Goal: Use online tool/utility: Utilize a website feature to perform a specific function

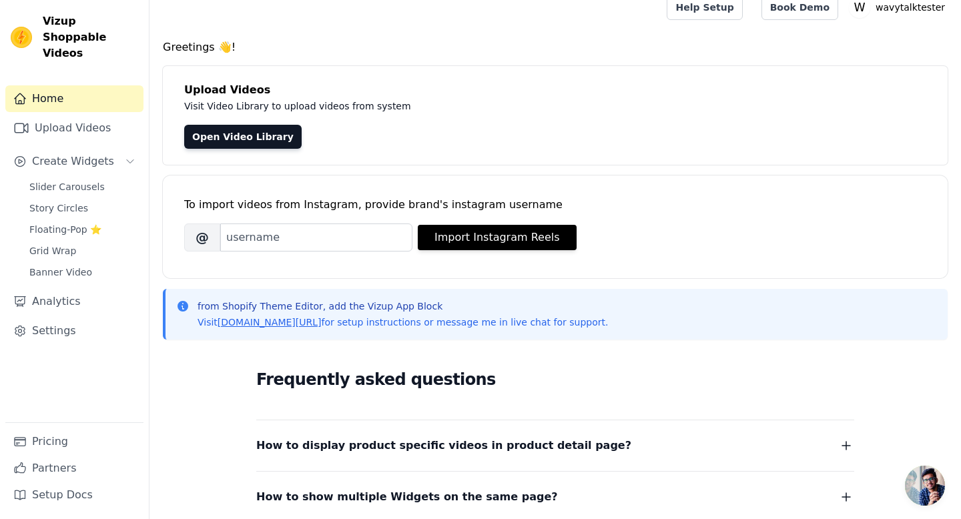
scroll to position [15, 0]
click at [81, 180] on span "Slider Carousels" at bounding box center [66, 186] width 75 height 13
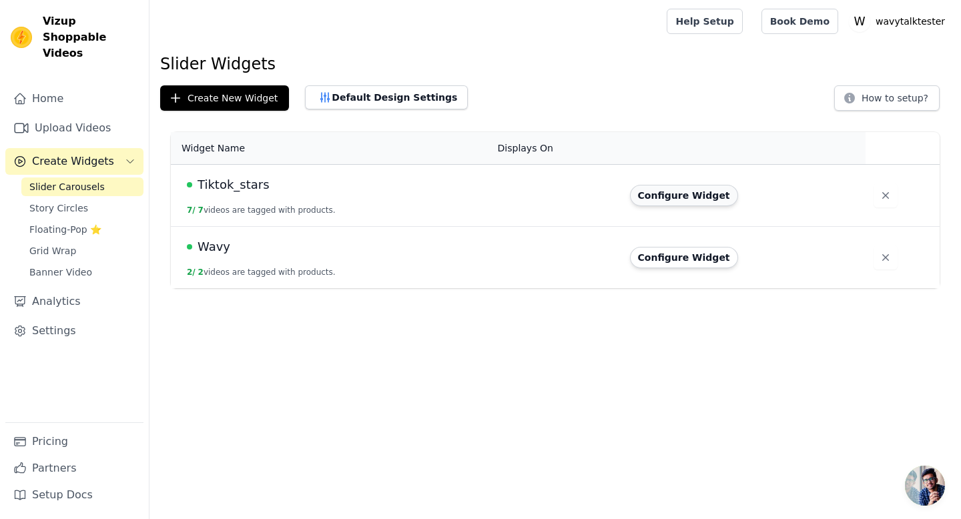
click at [700, 195] on button "Configure Widget" at bounding box center [684, 195] width 108 height 21
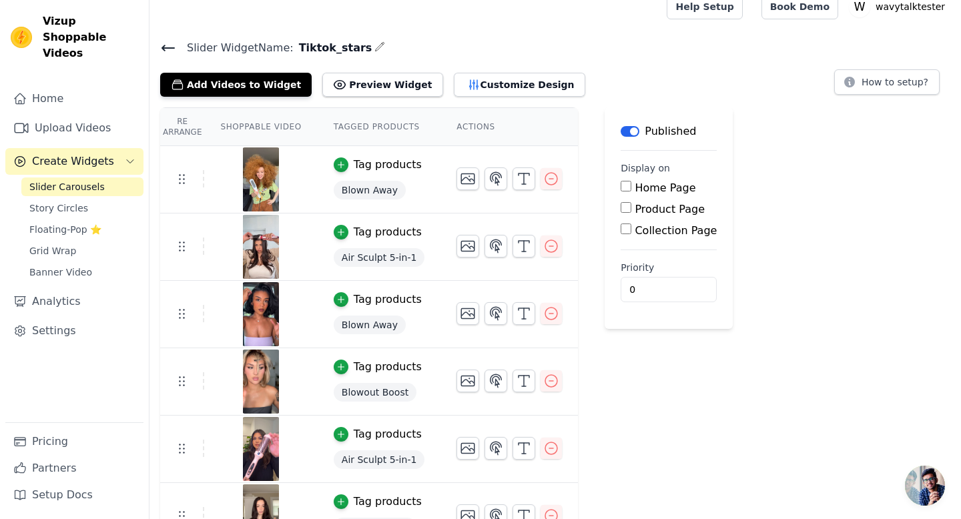
scroll to position [11, 0]
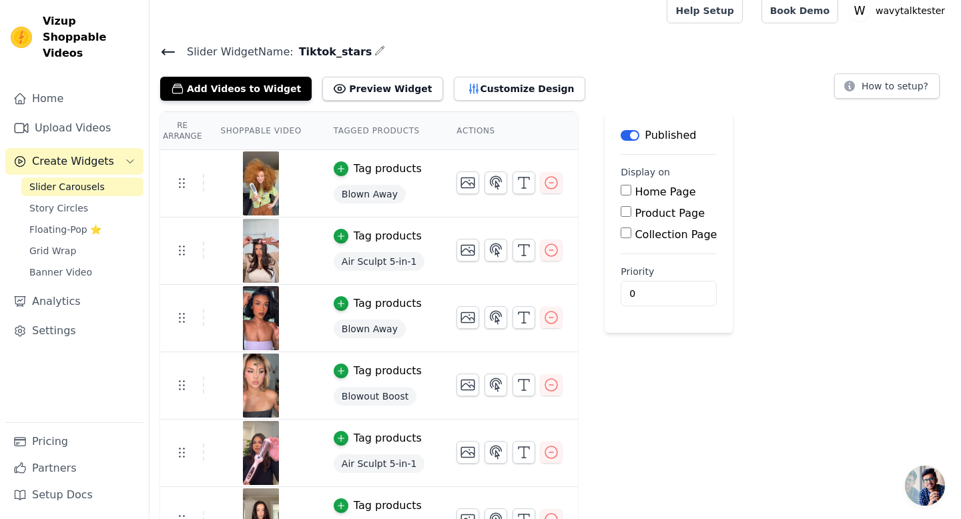
click at [348, 165] on button "Tag products" at bounding box center [378, 169] width 88 height 16
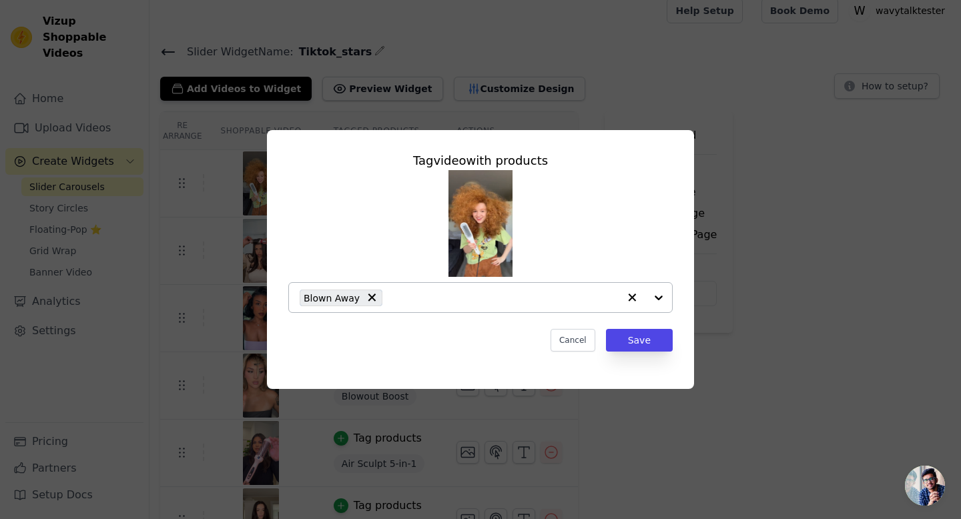
click at [417, 293] on input "text" at bounding box center [503, 298] width 229 height 16
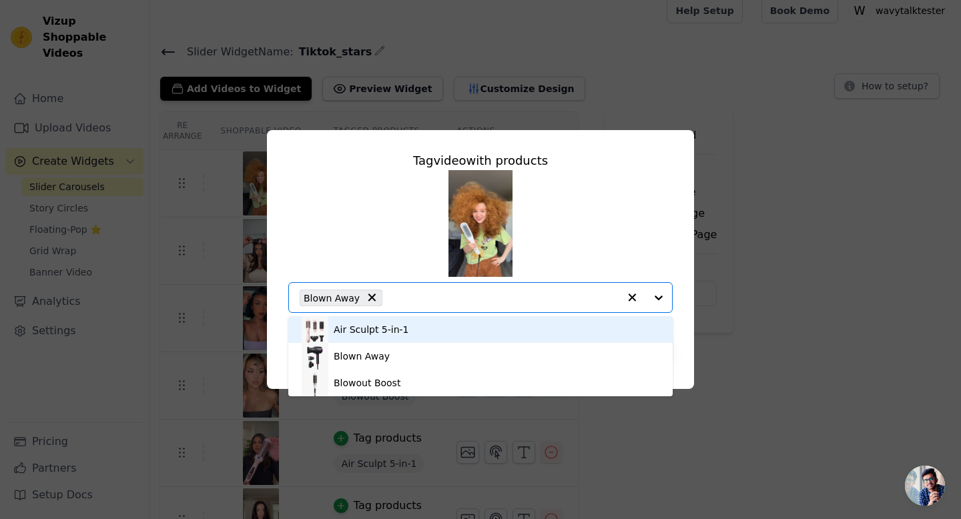
click at [374, 336] on div "Air Sculpt 5-in-1" at bounding box center [481, 329] width 358 height 27
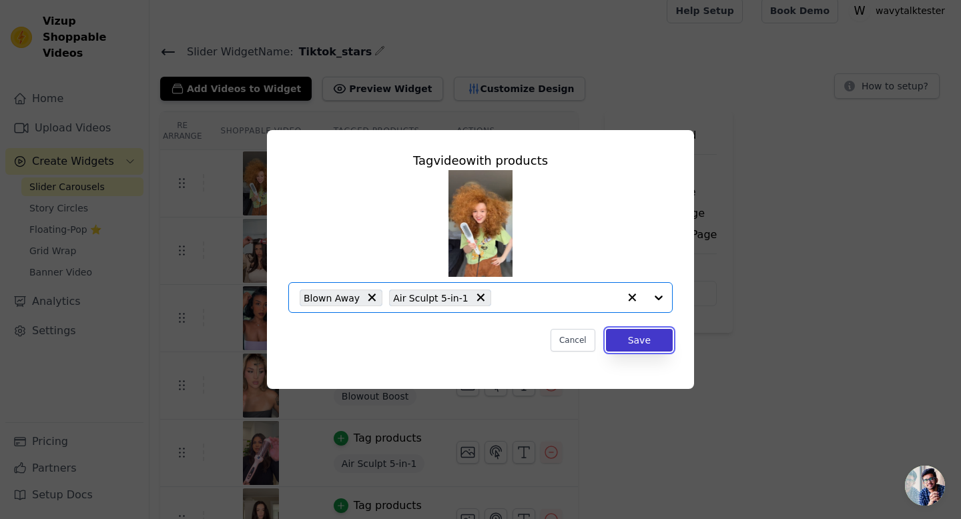
click at [635, 334] on button "Save" at bounding box center [639, 340] width 67 height 23
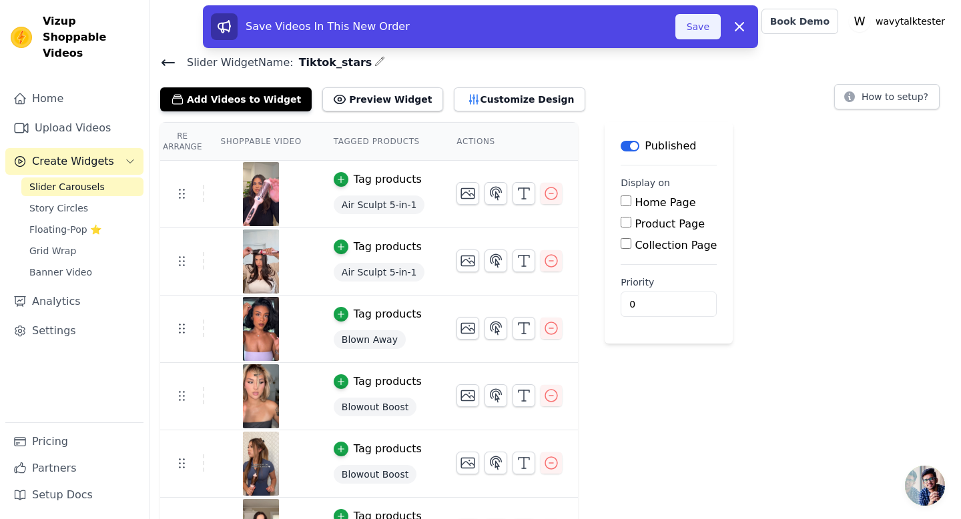
click at [698, 29] on button "Save" at bounding box center [697, 26] width 45 height 25
